Goal: Task Accomplishment & Management: Use online tool/utility

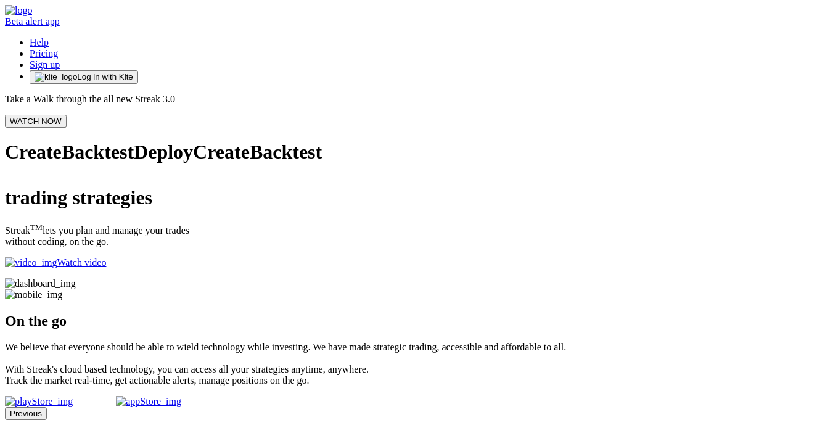
click at [133, 72] on span "Log in with Kite" at bounding box center [104, 76] width 55 height 9
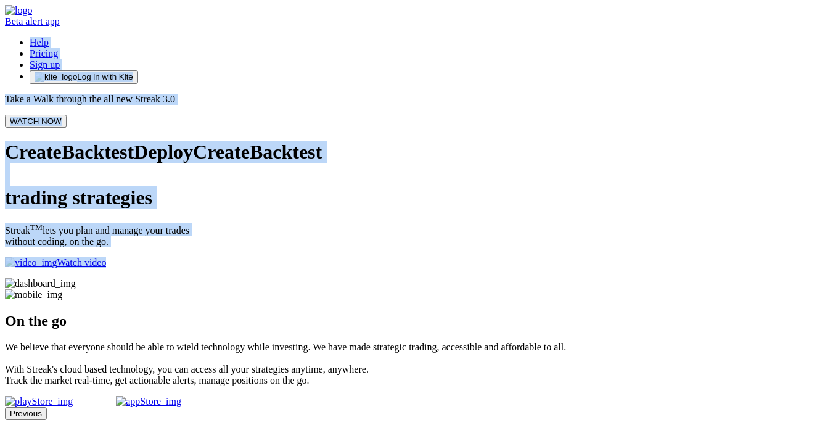
drag, startPoint x: 457, startPoint y: 18, endPoint x: 436, endPoint y: 76, distance: 62.0
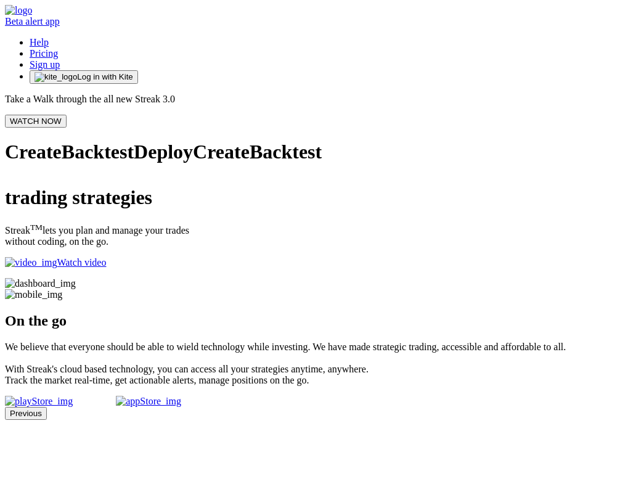
click at [133, 72] on span "Log in with Kite" at bounding box center [104, 76] width 55 height 9
